Goal: Navigation & Orientation: Find specific page/section

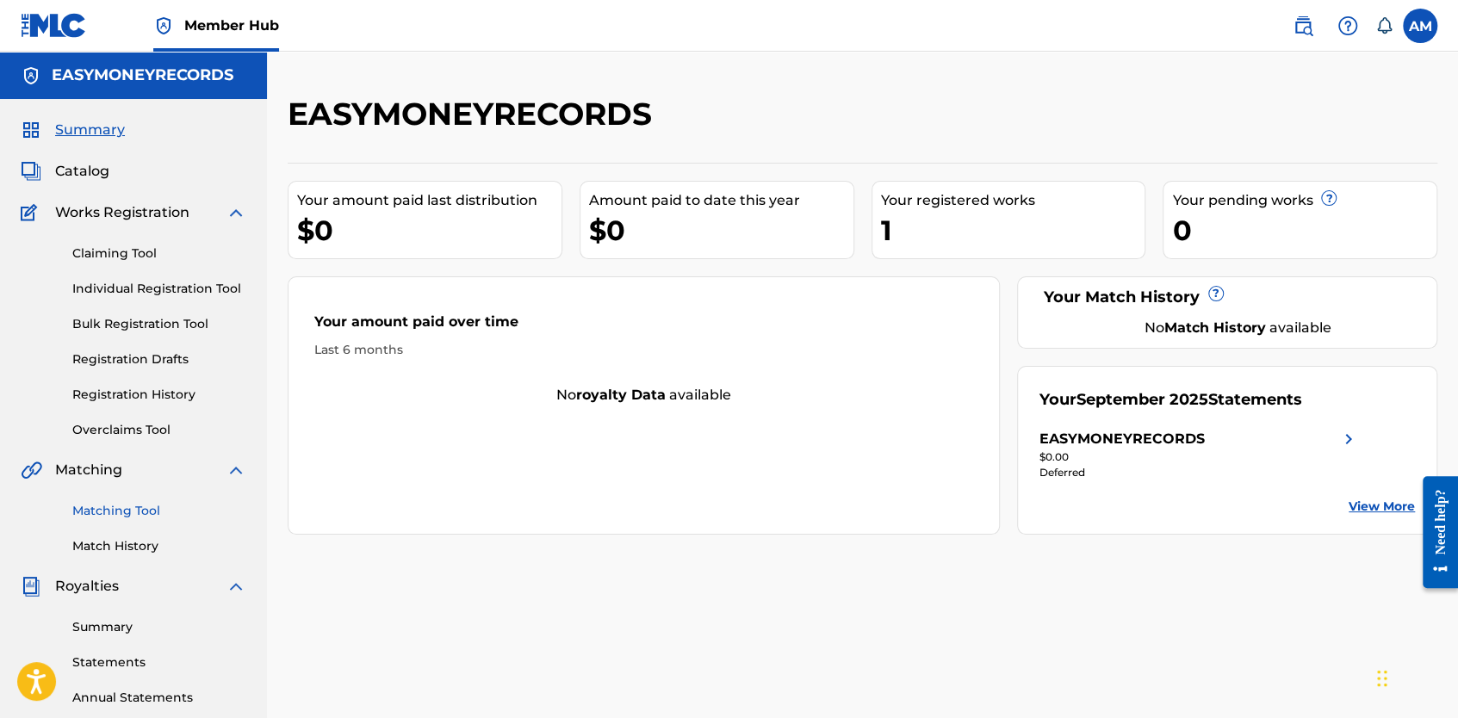
click at [102, 502] on link "Matching Tool" at bounding box center [159, 511] width 174 height 18
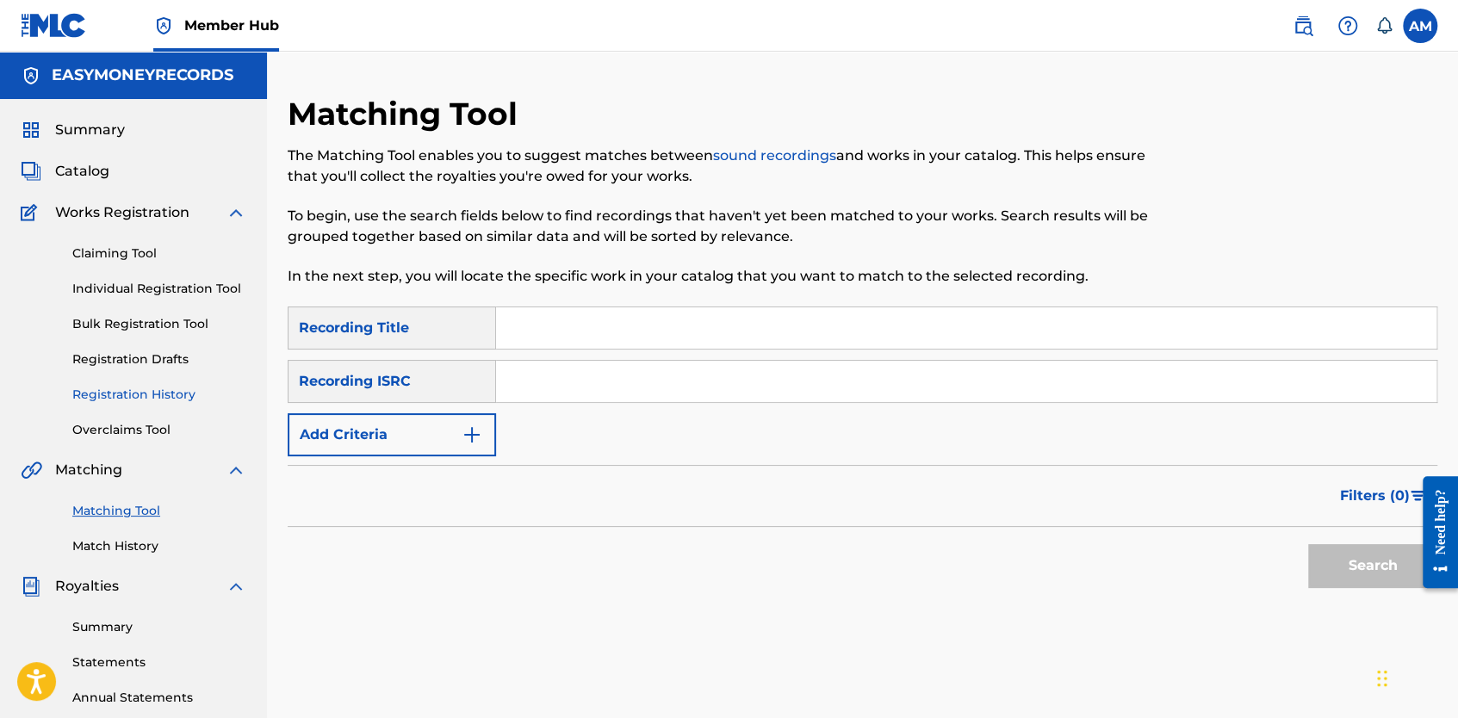
click at [108, 393] on link "Registration History" at bounding box center [159, 395] width 174 height 18
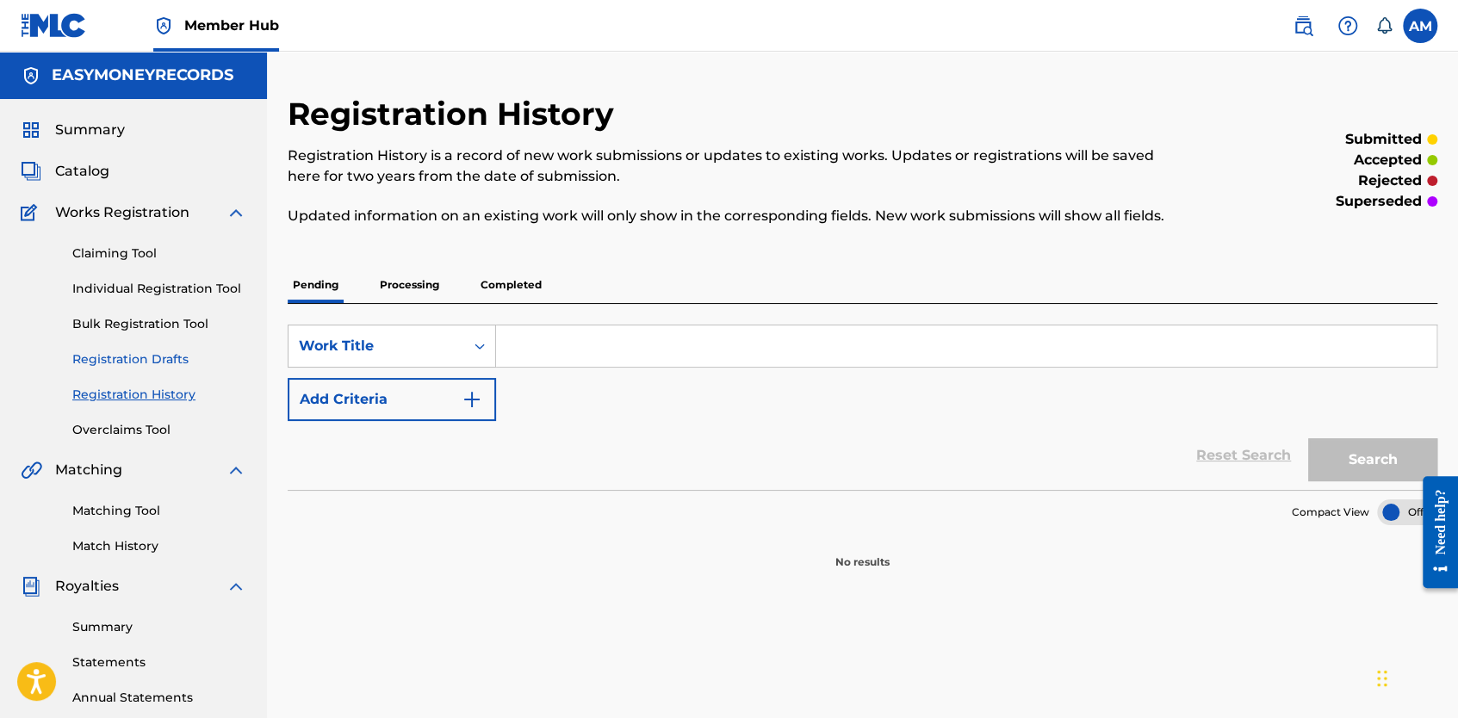
click at [116, 355] on link "Registration Drafts" at bounding box center [159, 359] width 174 height 18
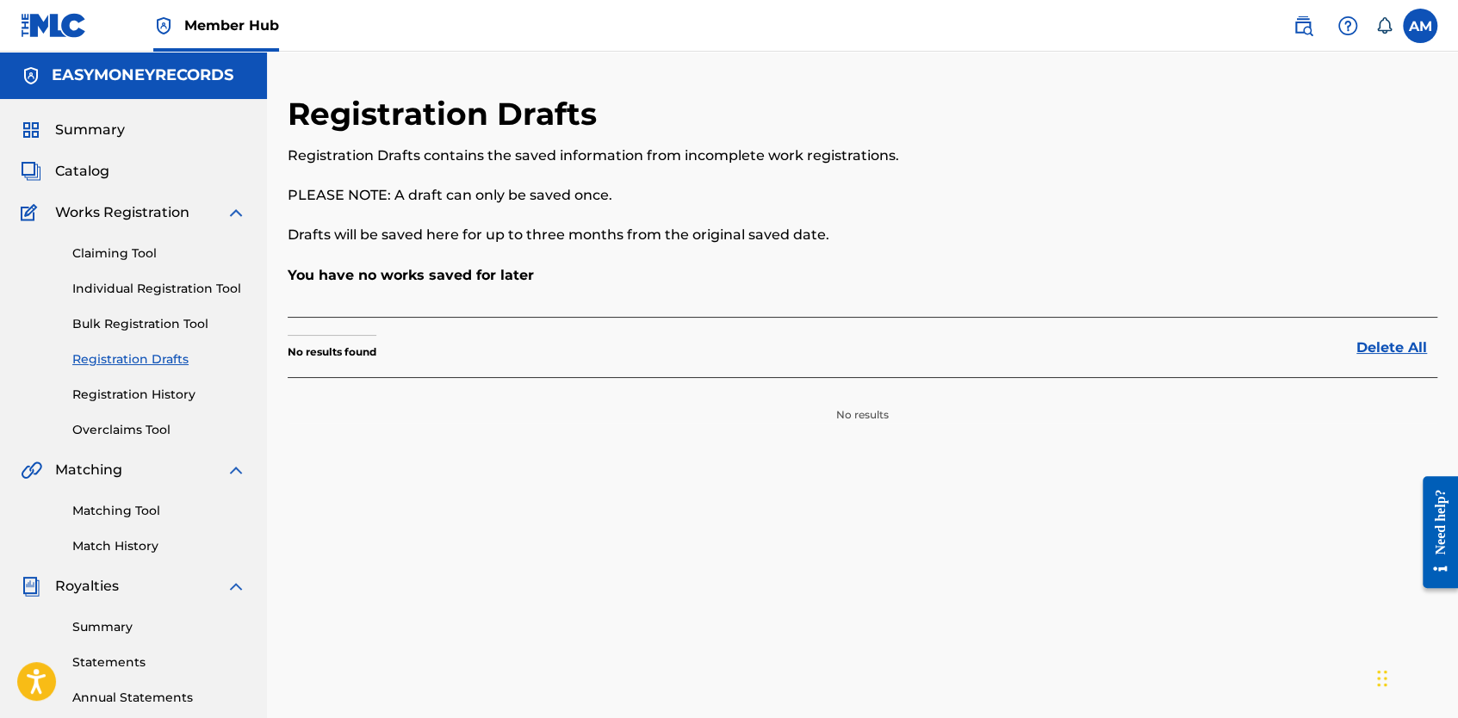
click at [123, 301] on div "Claiming Tool Individual Registration Tool Bulk Registration Tool Registration …" at bounding box center [134, 331] width 226 height 216
click at [123, 284] on link "Individual Registration Tool" at bounding box center [159, 289] width 174 height 18
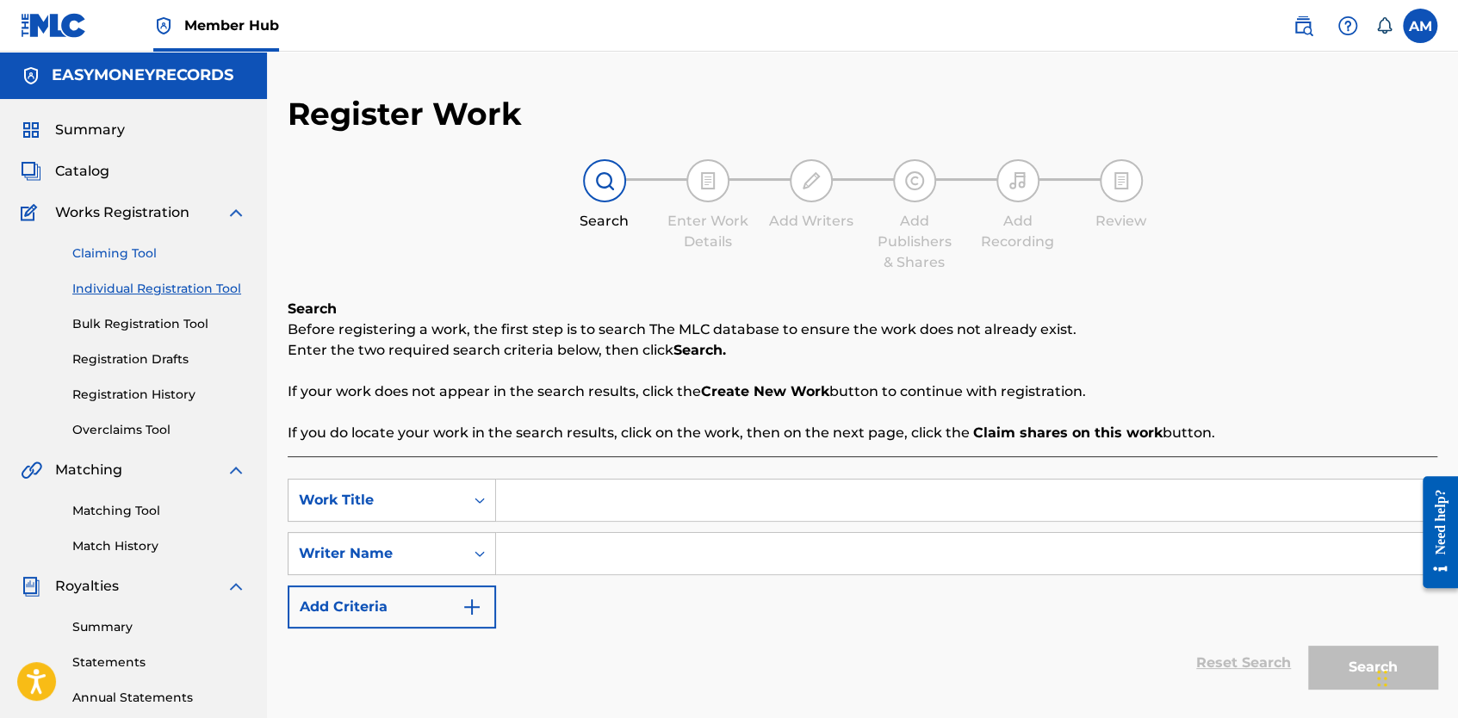
click at [127, 255] on link "Claiming Tool" at bounding box center [159, 254] width 174 height 18
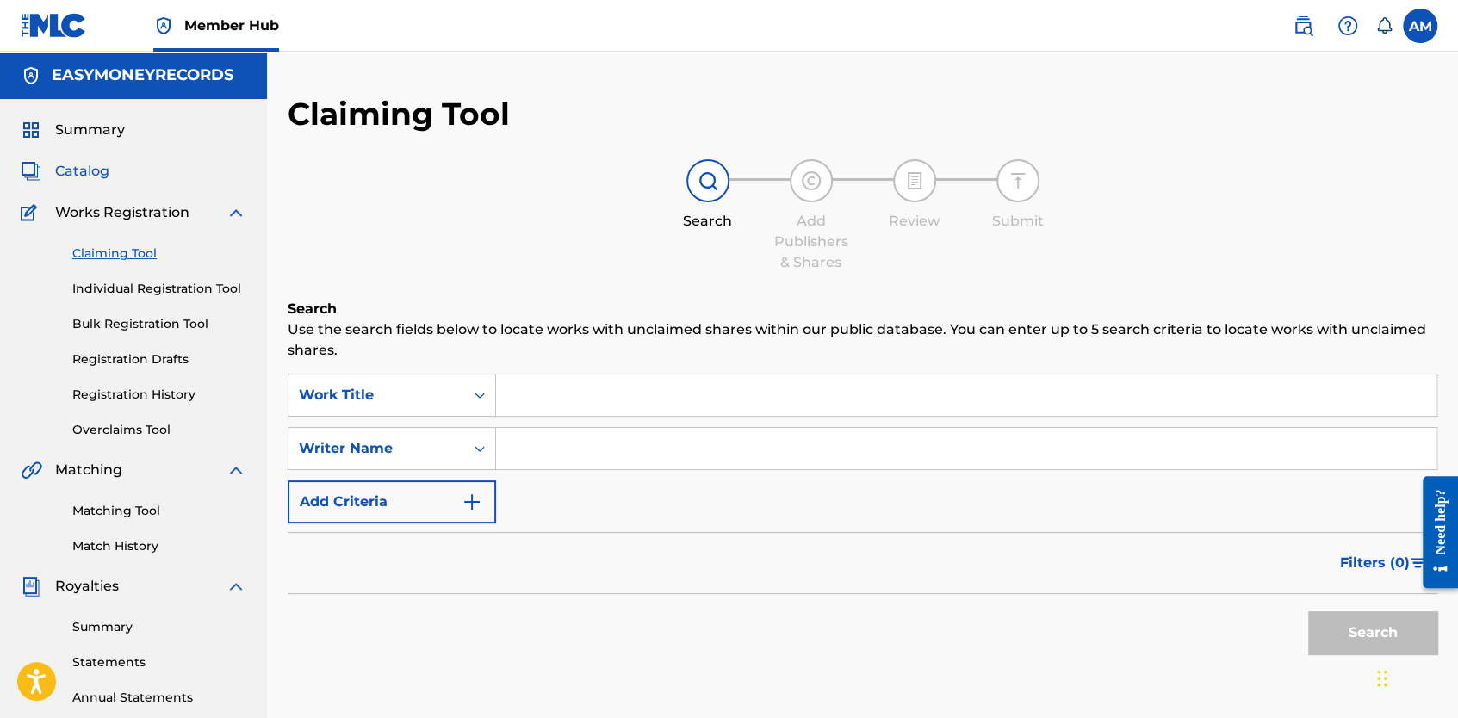
click at [89, 172] on span "Catalog" at bounding box center [82, 171] width 54 height 21
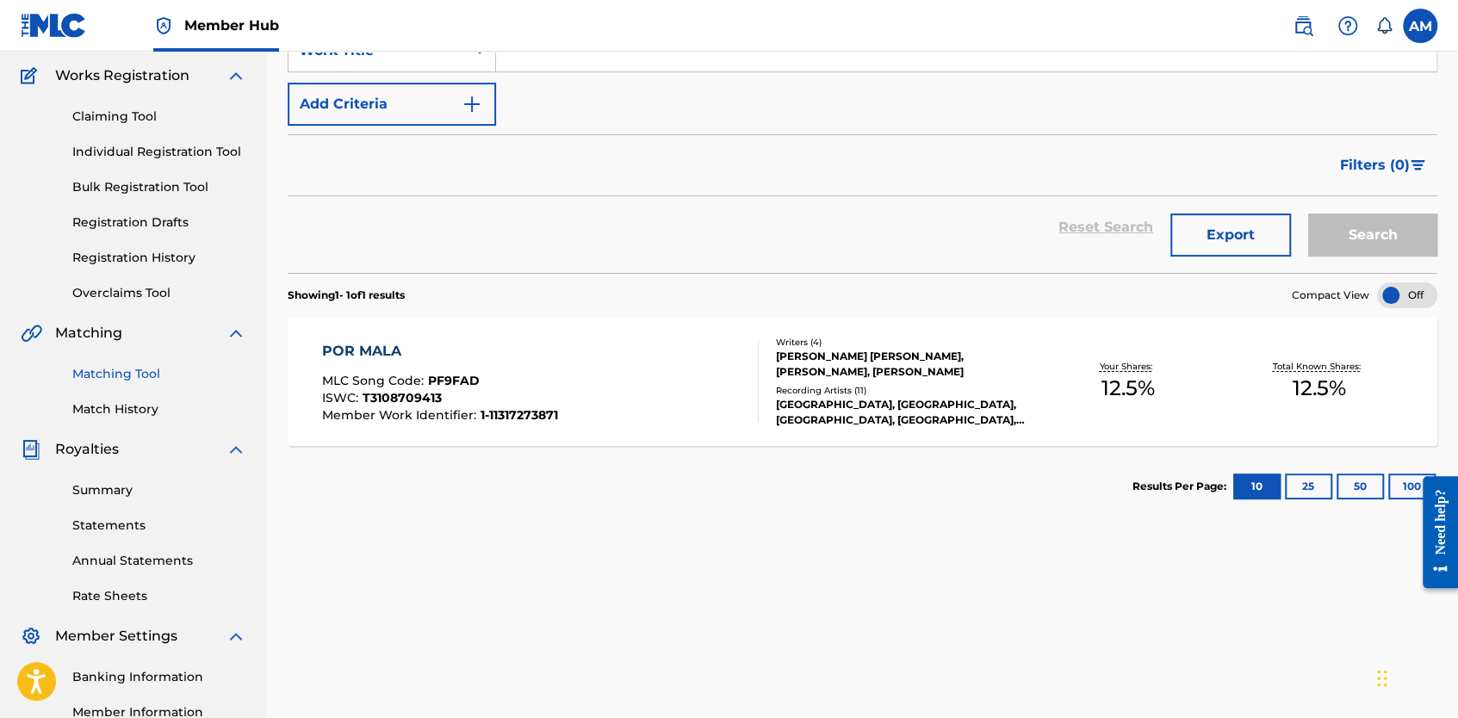
scroll to position [120, 0]
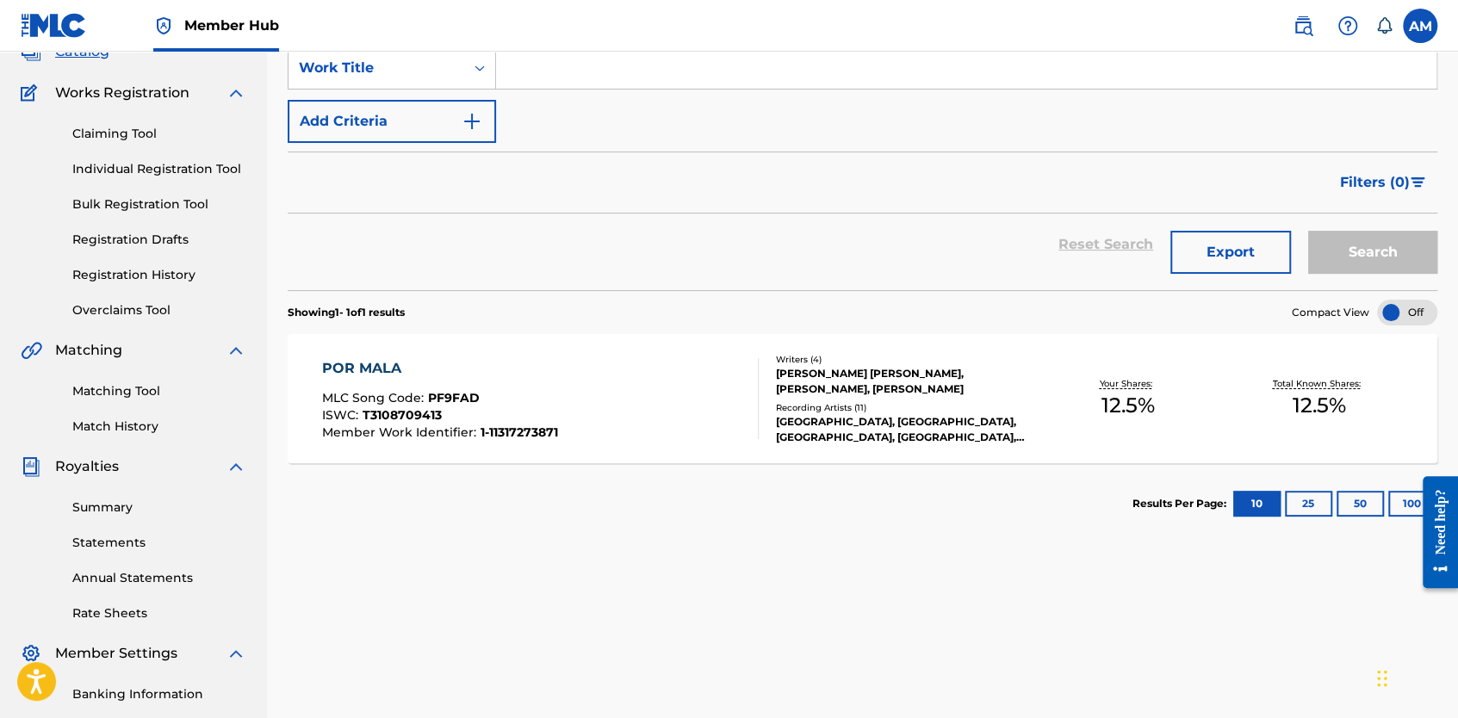
click at [93, 91] on span "Works Registration" at bounding box center [122, 93] width 134 height 21
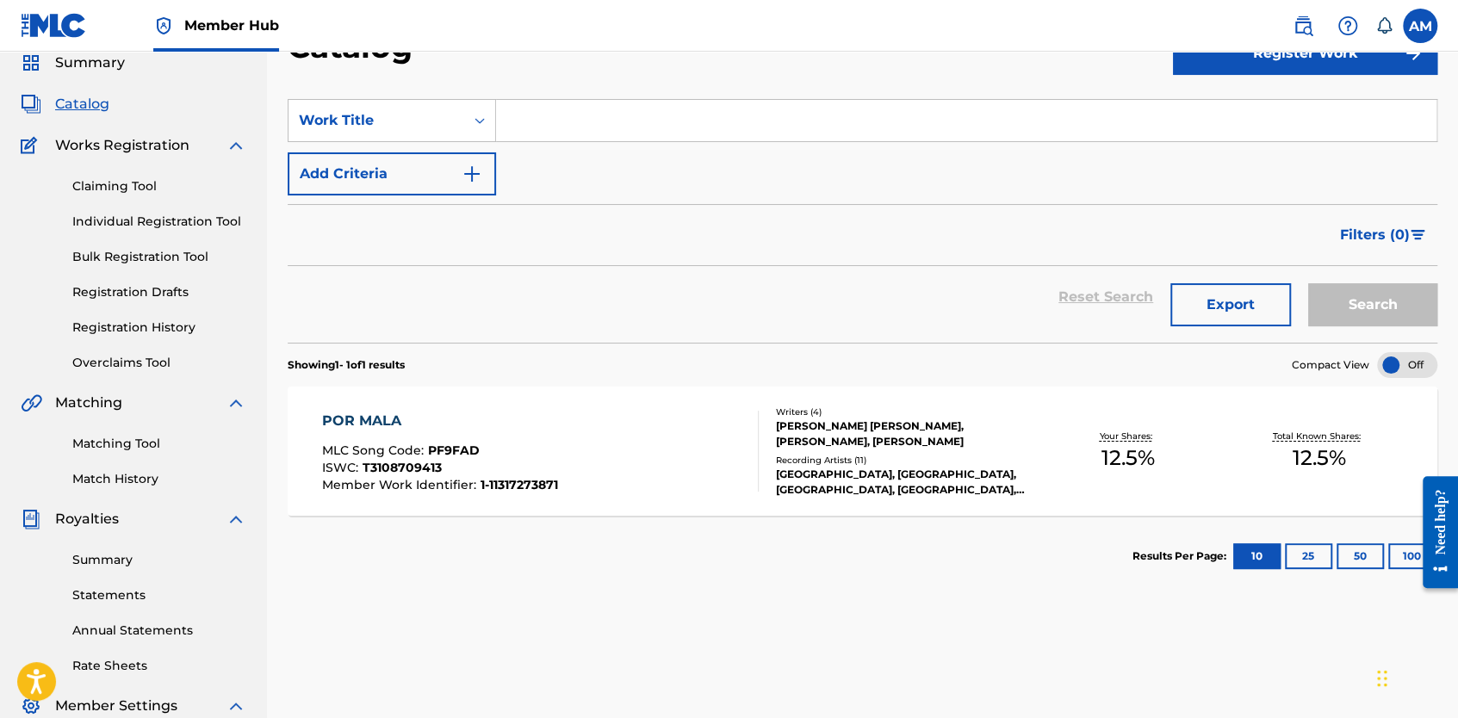
scroll to position [5, 0]
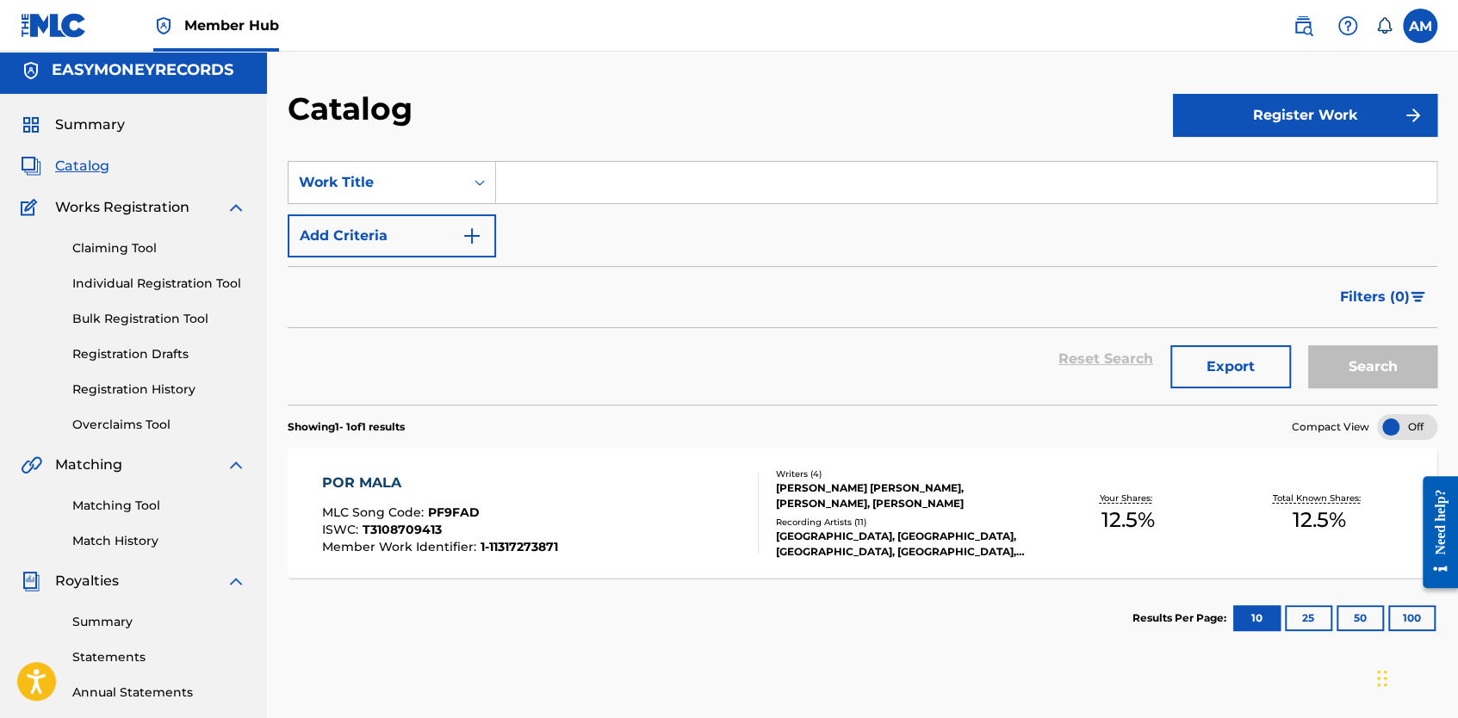
click at [75, 171] on span "Catalog" at bounding box center [82, 166] width 54 height 21
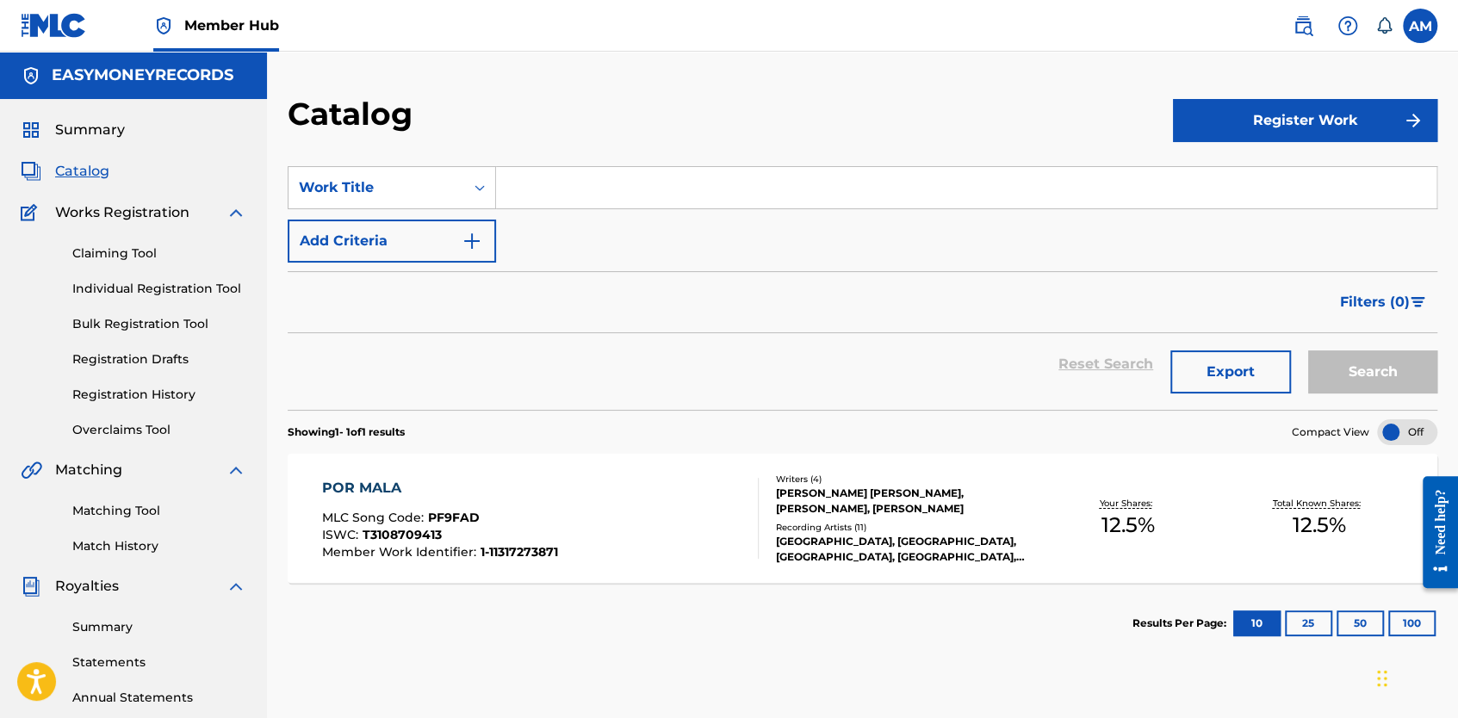
click at [75, 171] on span "Catalog" at bounding box center [82, 171] width 54 height 21
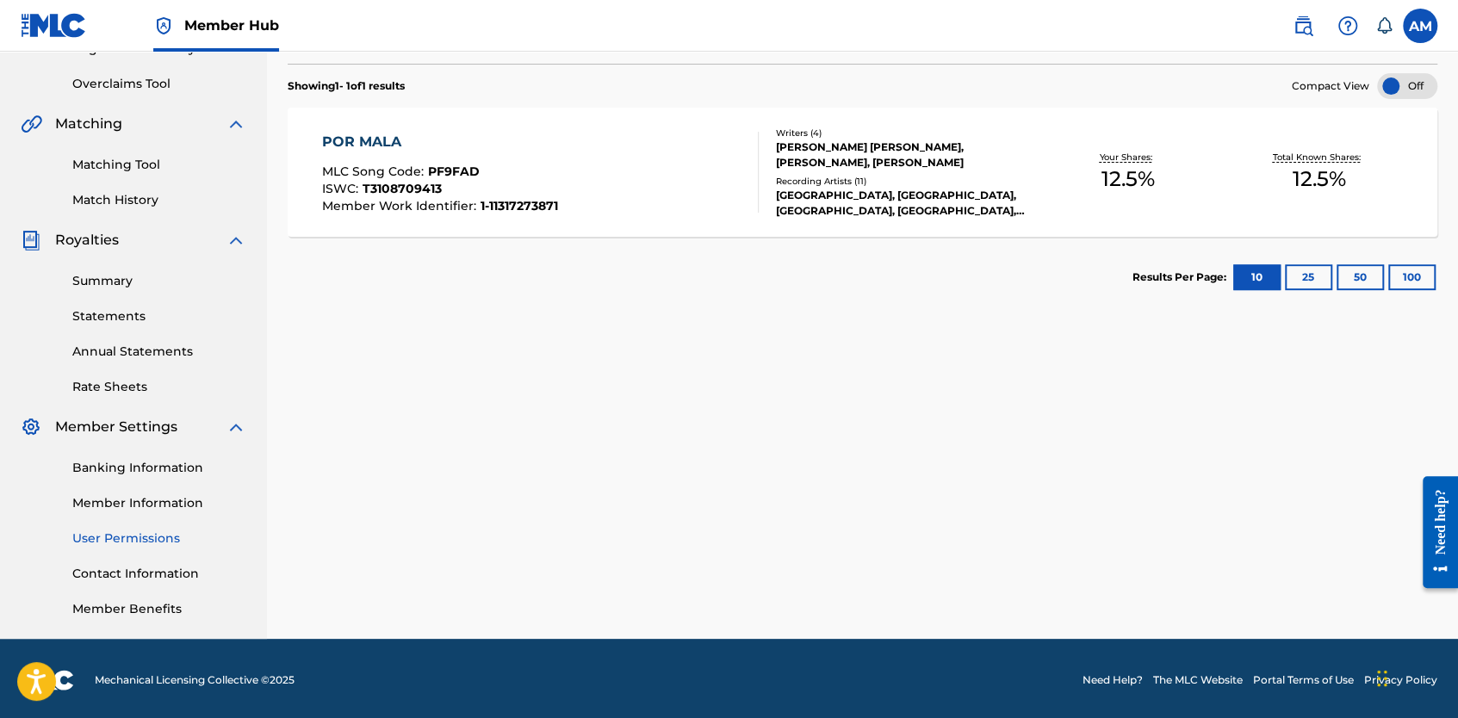
scroll to position [350, 0]
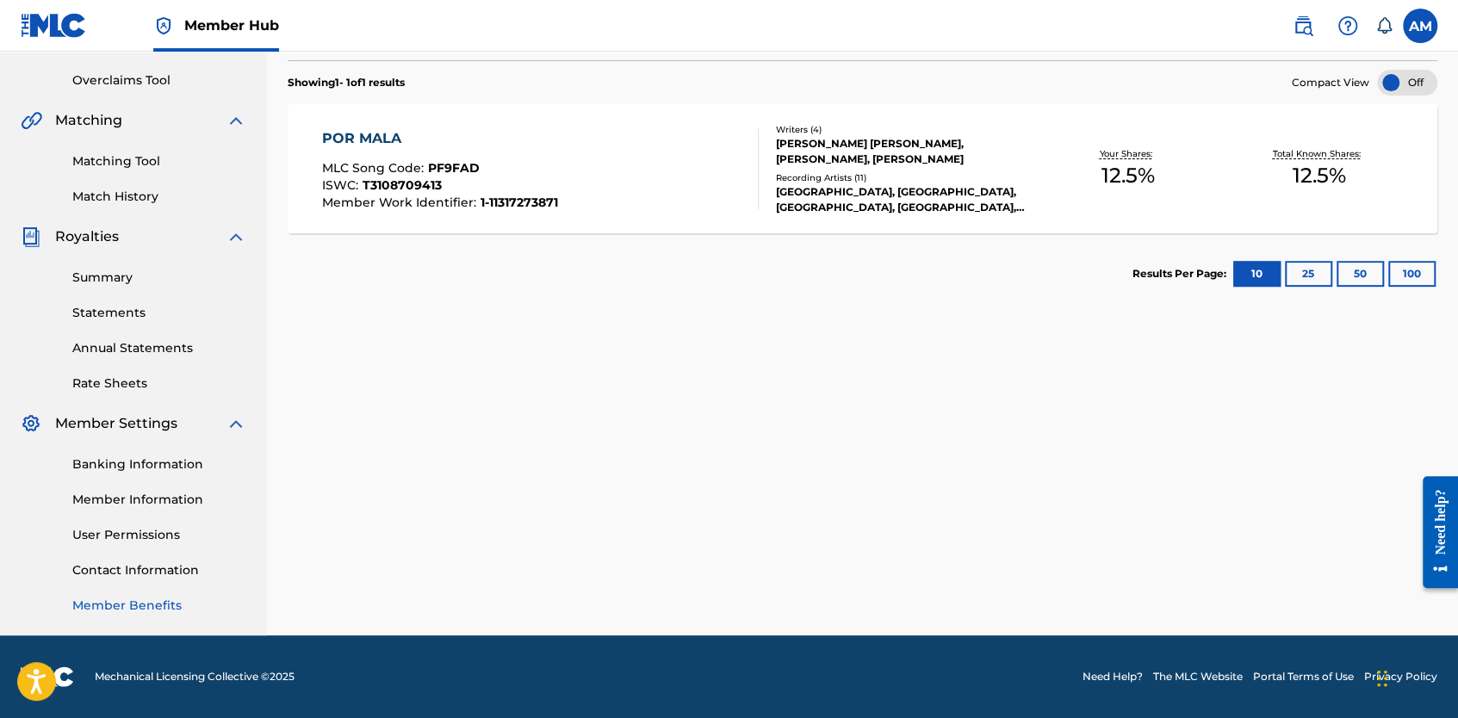
click at [122, 605] on link "Member Benefits" at bounding box center [159, 606] width 174 height 18
